Goal: Task Accomplishment & Management: Manage account settings

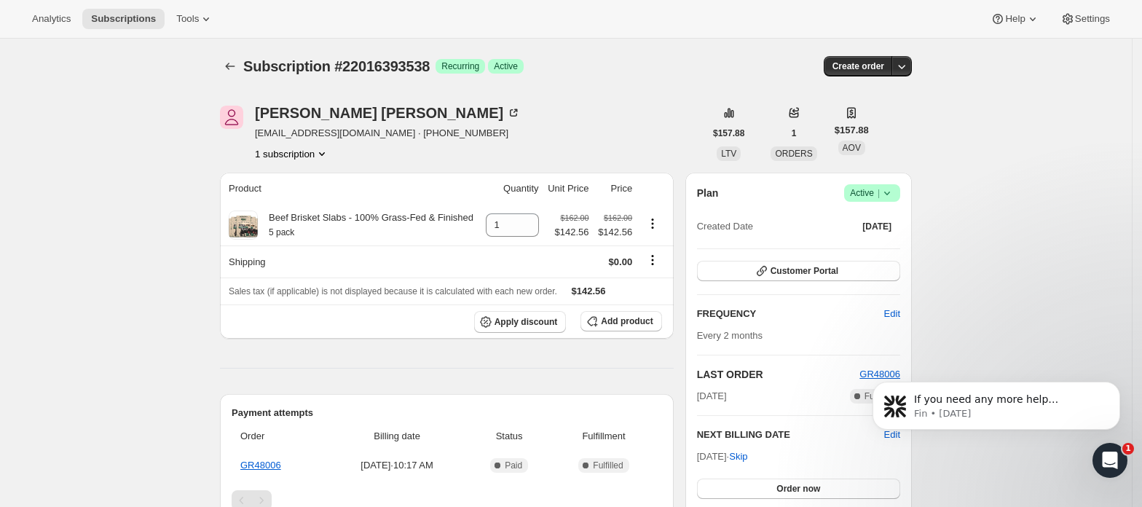
click at [877, 187] on span "Active |" at bounding box center [872, 193] width 44 height 15
click at [870, 254] on button "Cancel subscription" at bounding box center [877, 246] width 91 height 23
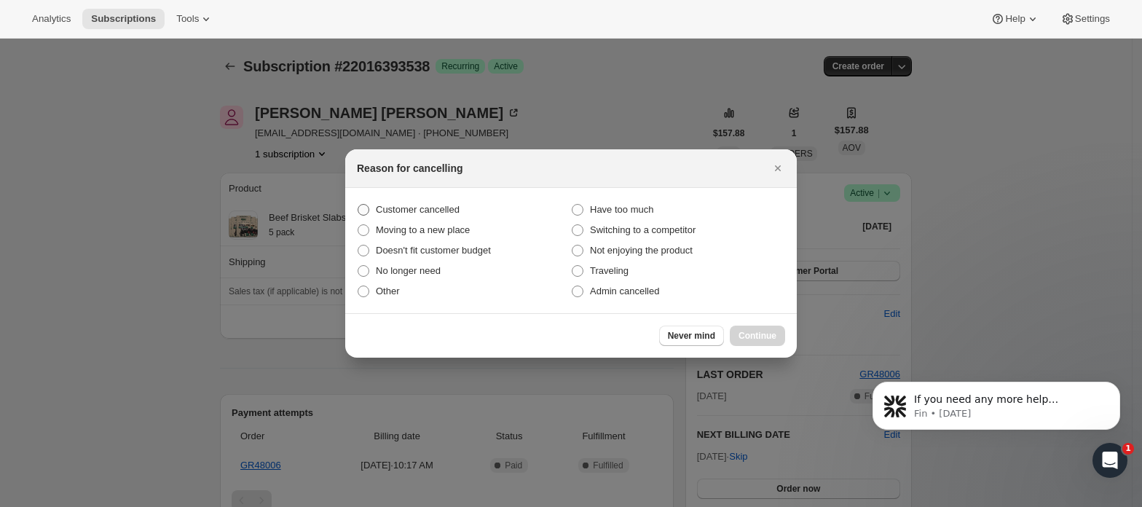
click at [435, 208] on span "Customer cancelled" at bounding box center [418, 209] width 84 height 11
click at [358, 205] on input "Customer cancelled" at bounding box center [358, 204] width 1 height 1
radio input "true"
click at [767, 336] on span "Continue" at bounding box center [758, 336] width 38 height 12
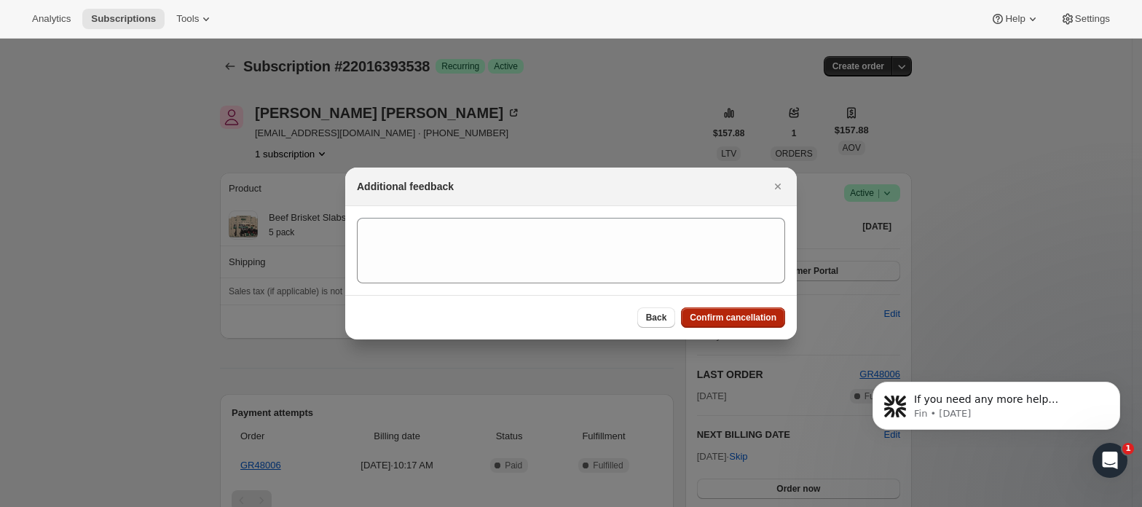
click at [753, 318] on span "Confirm cancellation" at bounding box center [733, 318] width 87 height 12
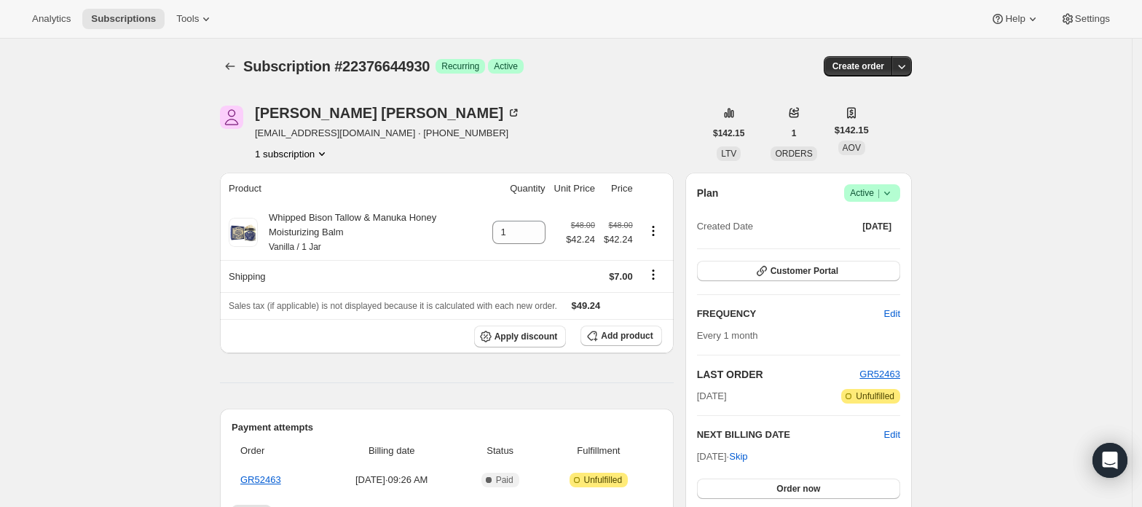
click at [878, 194] on span "Active |" at bounding box center [872, 193] width 44 height 15
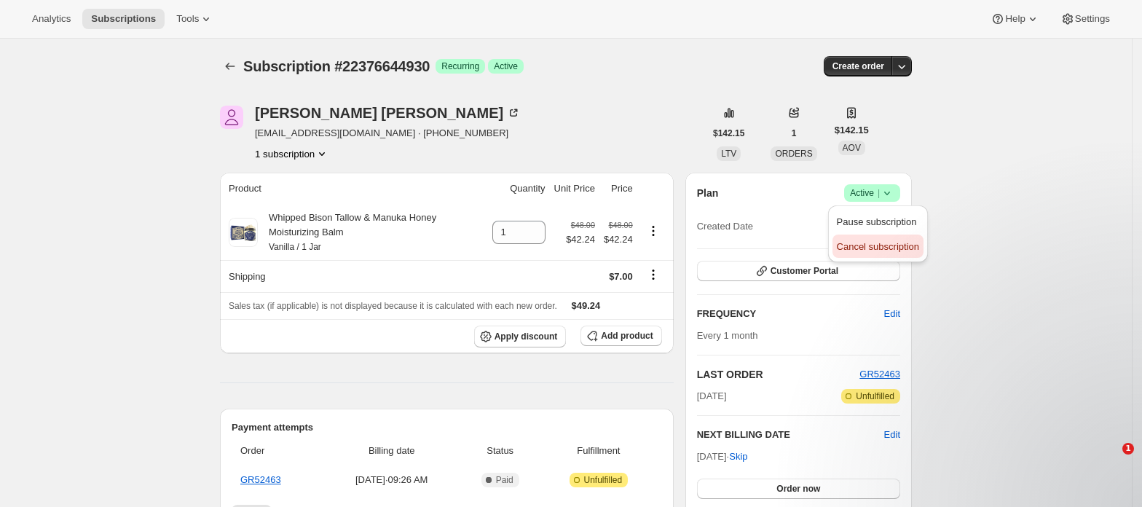
click at [865, 241] on span "Cancel subscription" at bounding box center [878, 246] width 82 height 11
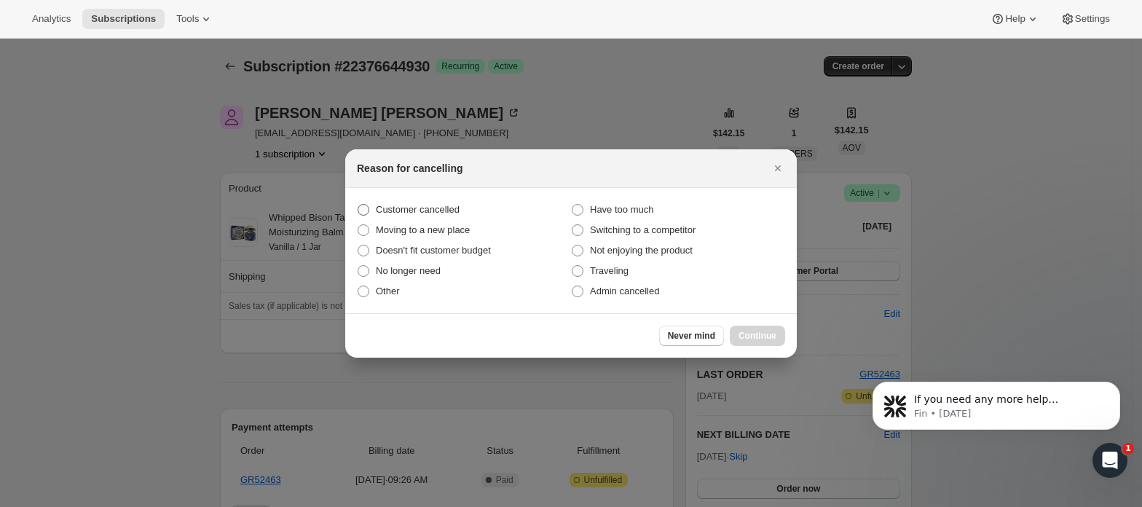
click at [386, 210] on span "Customer cancelled" at bounding box center [418, 209] width 84 height 11
click at [358, 205] on input "Customer cancelled" at bounding box center [358, 204] width 1 height 1
radio input "true"
click at [741, 336] on span "Continue" at bounding box center [758, 336] width 38 height 12
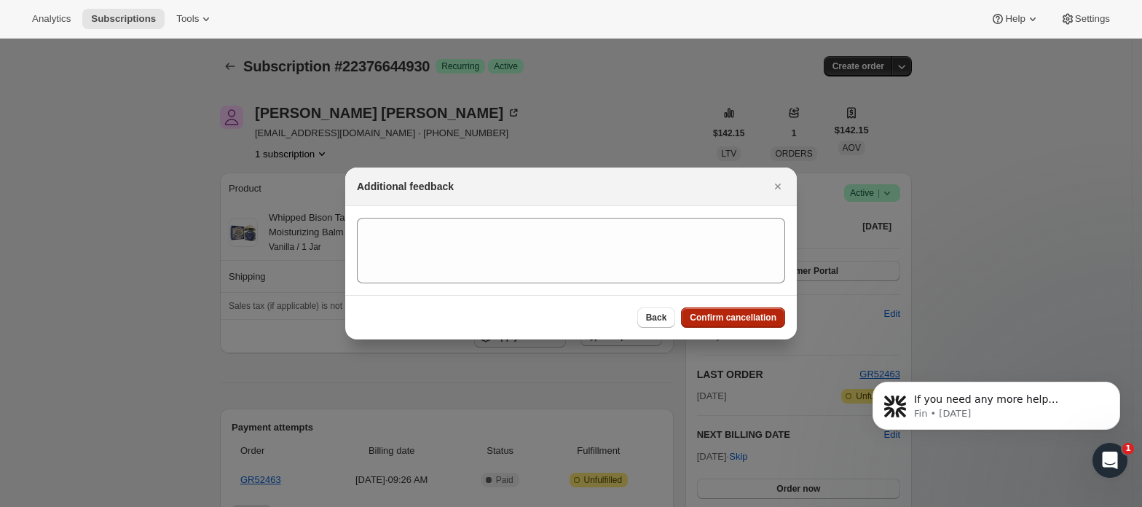
click at [746, 313] on span "Confirm cancellation" at bounding box center [733, 318] width 87 height 12
